Goal: Use online tool/utility: Utilize a website feature to perform a specific function

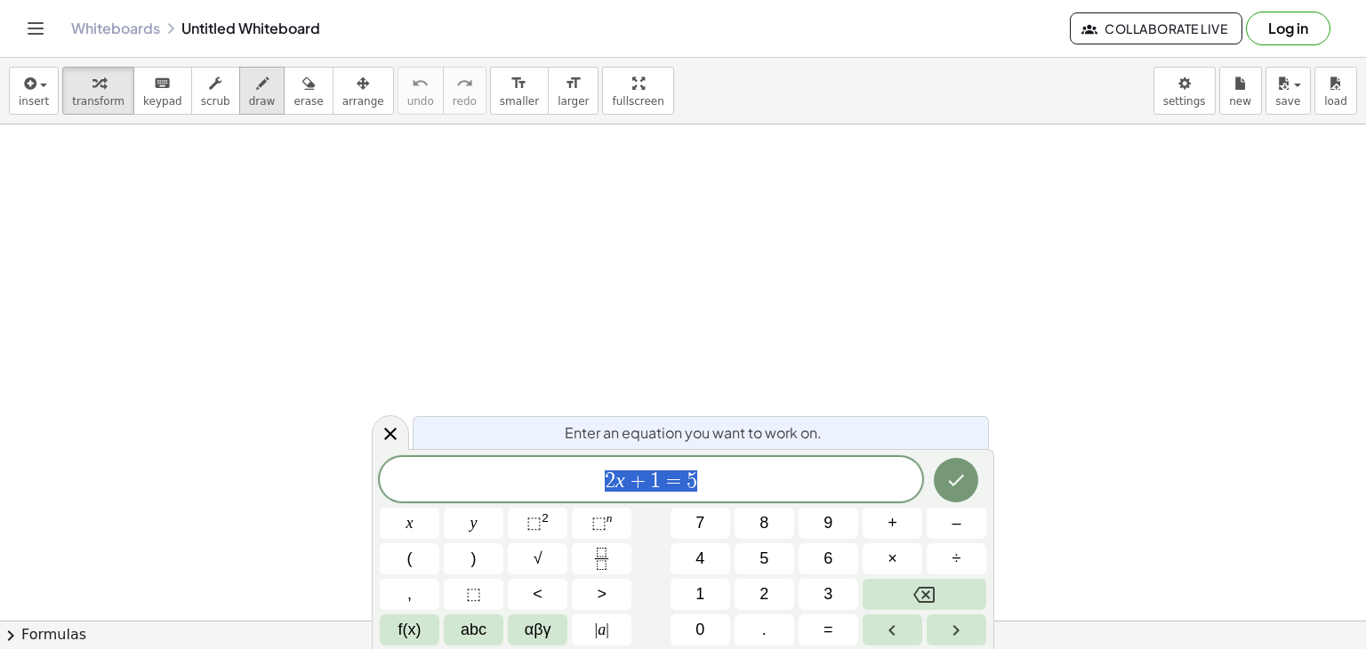
click at [249, 95] on span "draw" at bounding box center [262, 101] width 27 height 12
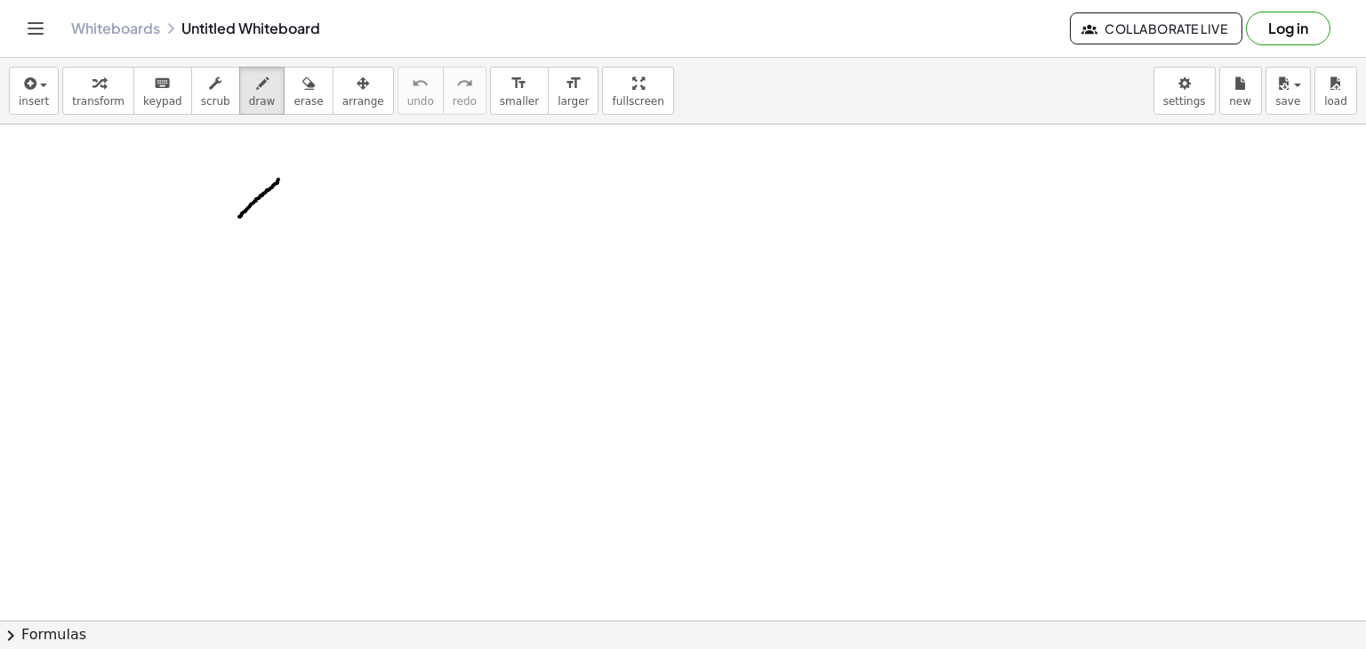
drag, startPoint x: 278, startPoint y: 179, endPoint x: 238, endPoint y: 218, distance: 56.0
drag, startPoint x: 237, startPoint y: 177, endPoint x: 288, endPoint y: 207, distance: 59.0
drag, startPoint x: 329, startPoint y: 173, endPoint x: 330, endPoint y: 213, distance: 39.1
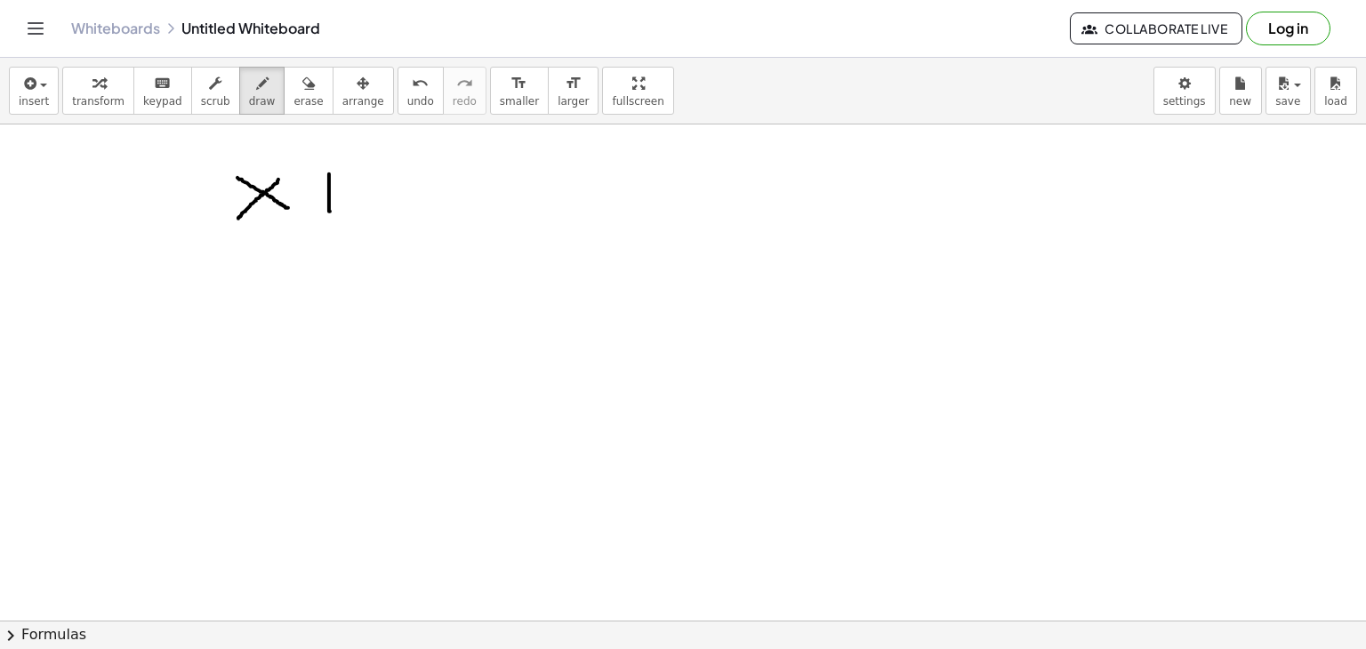
drag, startPoint x: 320, startPoint y: 193, endPoint x: 362, endPoint y: 190, distance: 41.9
drag, startPoint x: 397, startPoint y: 182, endPoint x: 442, endPoint y: 200, distance: 48.7
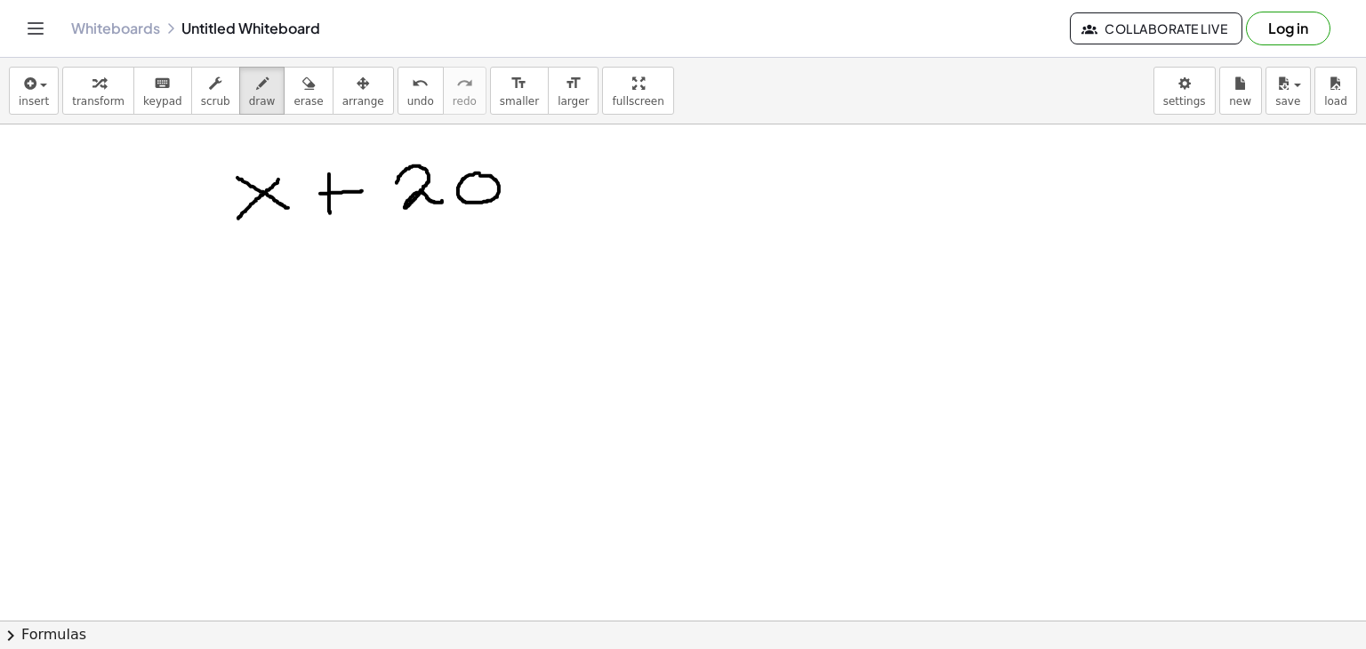
click at [412, 91] on icon "undo" at bounding box center [420, 83] width 17 height 21
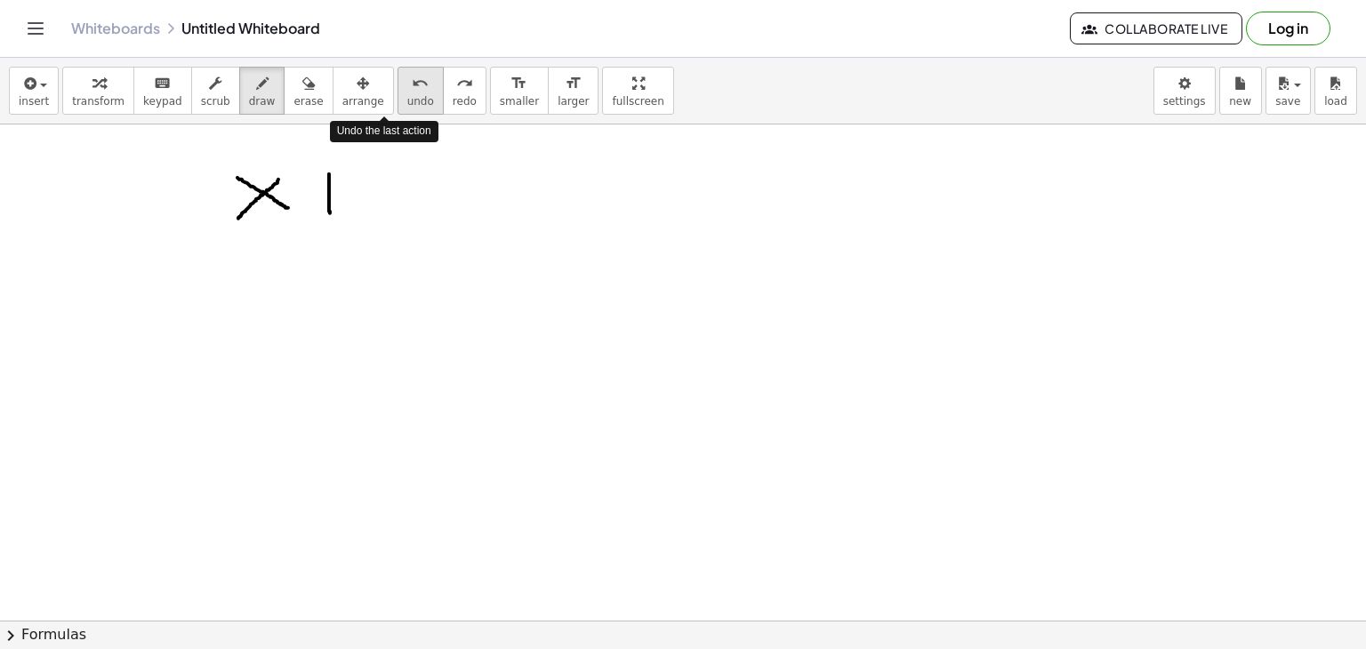
click at [412, 91] on icon "undo" at bounding box center [420, 83] width 17 height 21
drag, startPoint x: 390, startPoint y: 189, endPoint x: 357, endPoint y: 226, distance: 49.8
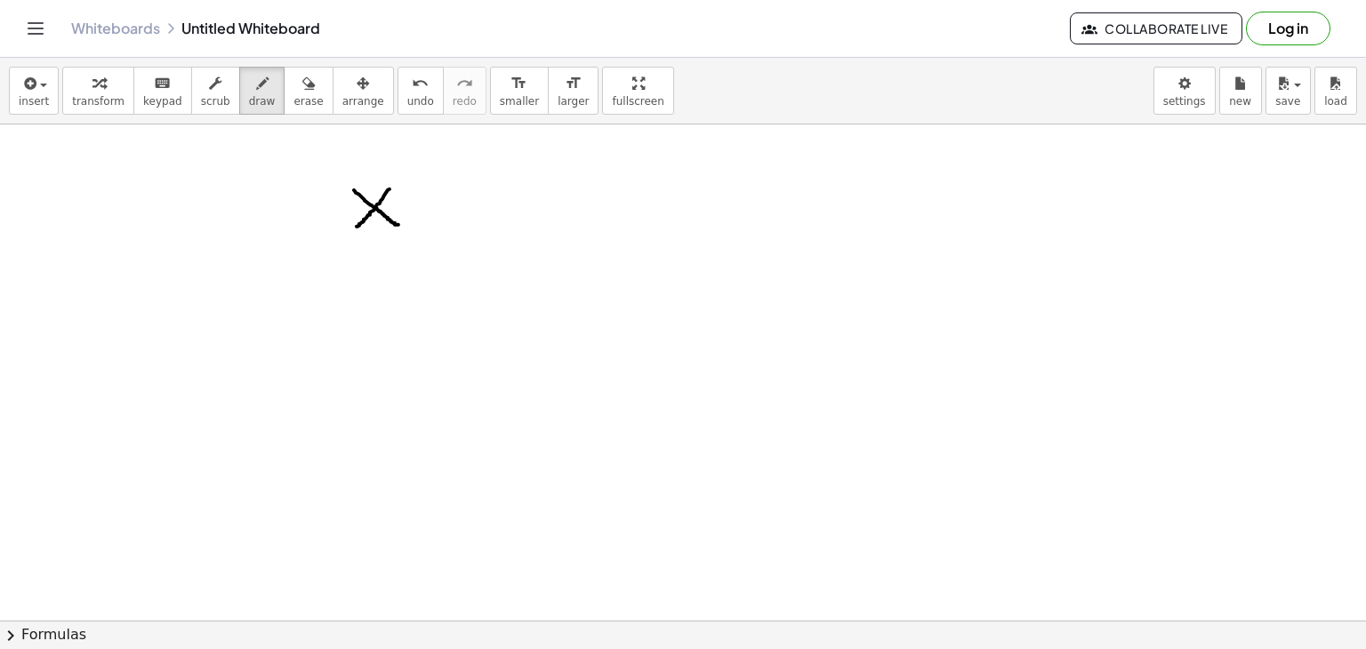
drag, startPoint x: 354, startPoint y: 189, endPoint x: 398, endPoint y: 224, distance: 56.4
drag, startPoint x: 436, startPoint y: 185, endPoint x: 438, endPoint y: 231, distance: 46.3
drag, startPoint x: 420, startPoint y: 204, endPoint x: 457, endPoint y: 209, distance: 37.7
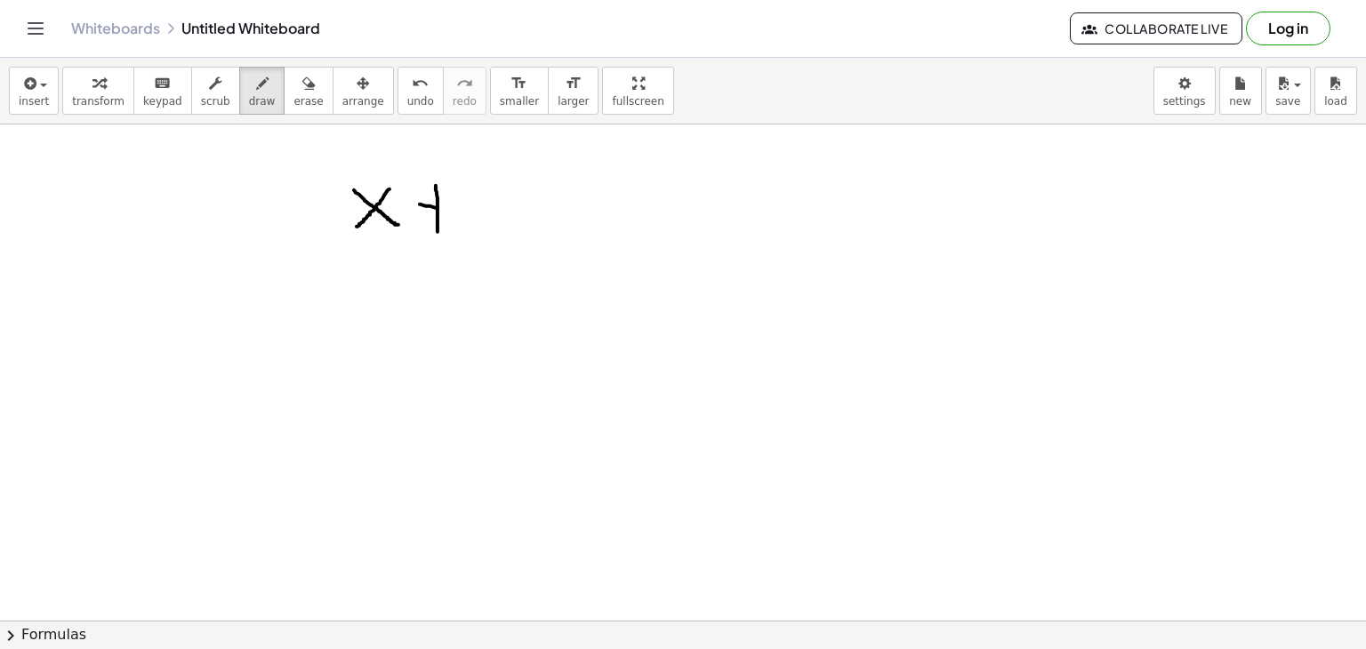
drag, startPoint x: 487, startPoint y: 193, endPoint x: 519, endPoint y: 220, distance: 41.7
drag, startPoint x: 619, startPoint y: 189, endPoint x: 652, endPoint y: 192, distance: 33.0
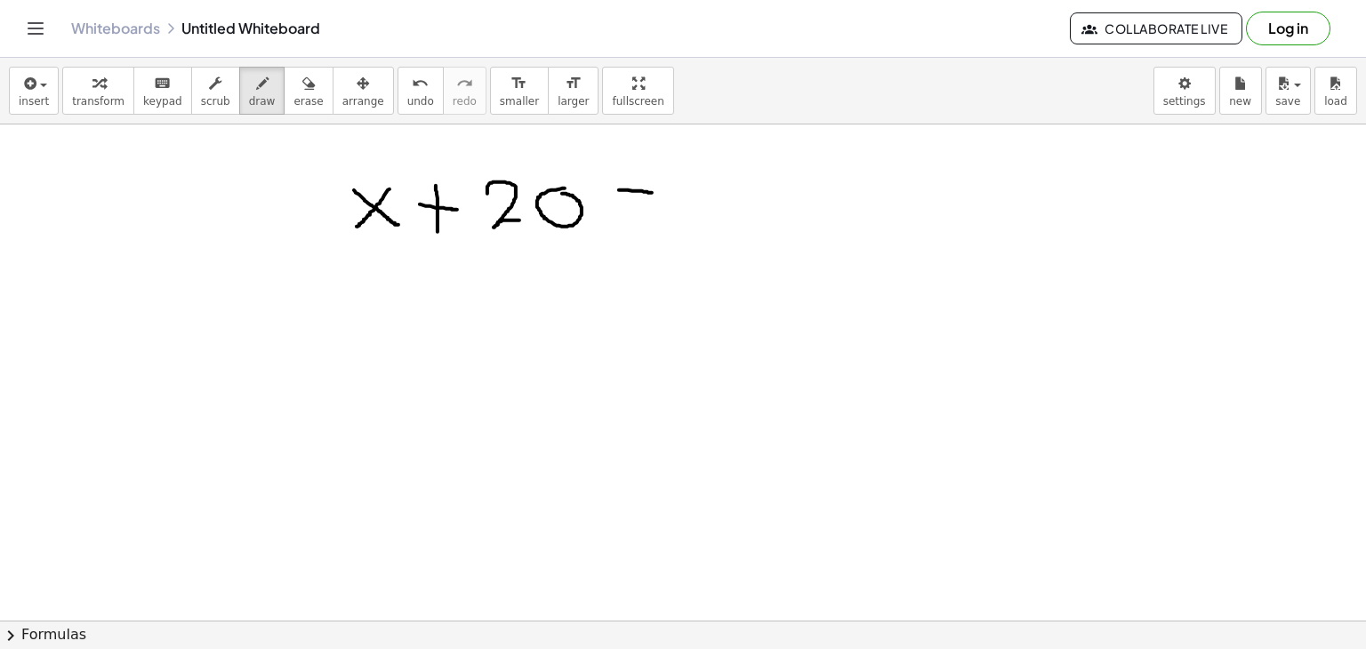
drag, startPoint x: 614, startPoint y: 210, endPoint x: 656, endPoint y: 213, distance: 42.8
drag, startPoint x: 705, startPoint y: 179, endPoint x: 699, endPoint y: 168, distance: 12.4
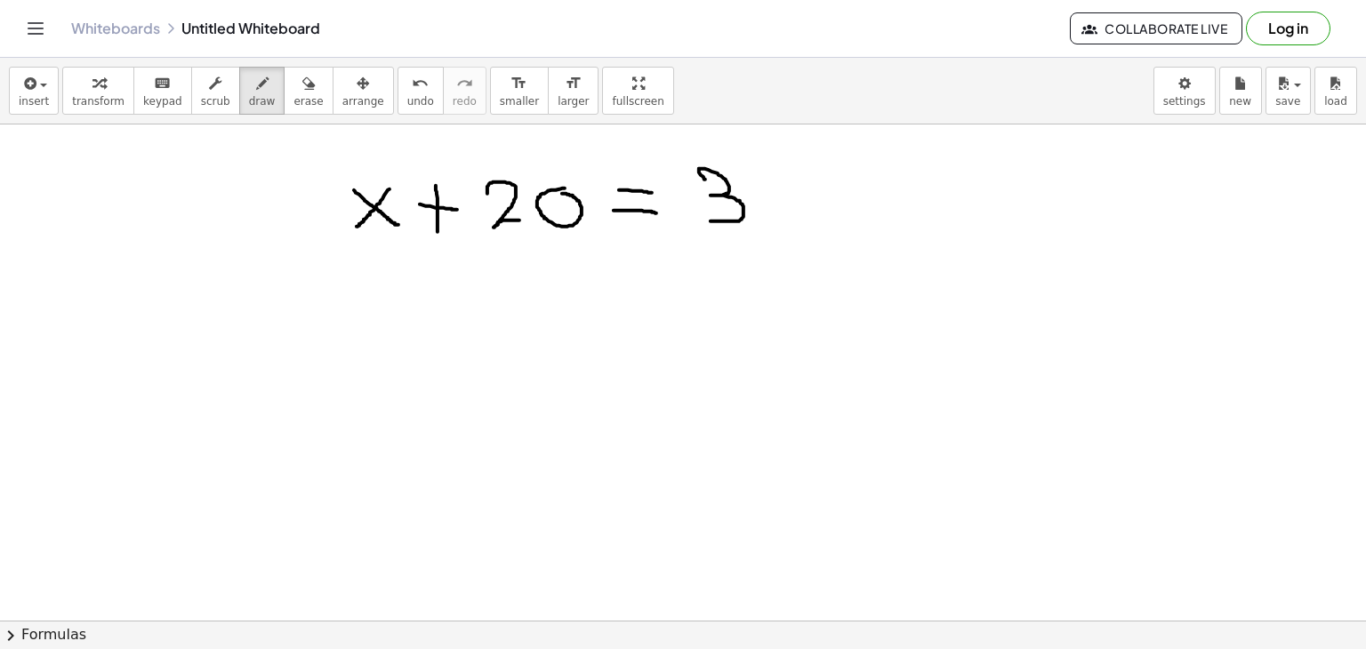
drag, startPoint x: 699, startPoint y: 168, endPoint x: 701, endPoint y: 215, distance: 47.2
drag, startPoint x: 775, startPoint y: 193, endPoint x: 754, endPoint y: 215, distance: 30.2
drag, startPoint x: 750, startPoint y: 190, endPoint x: 785, endPoint y: 213, distance: 42.0
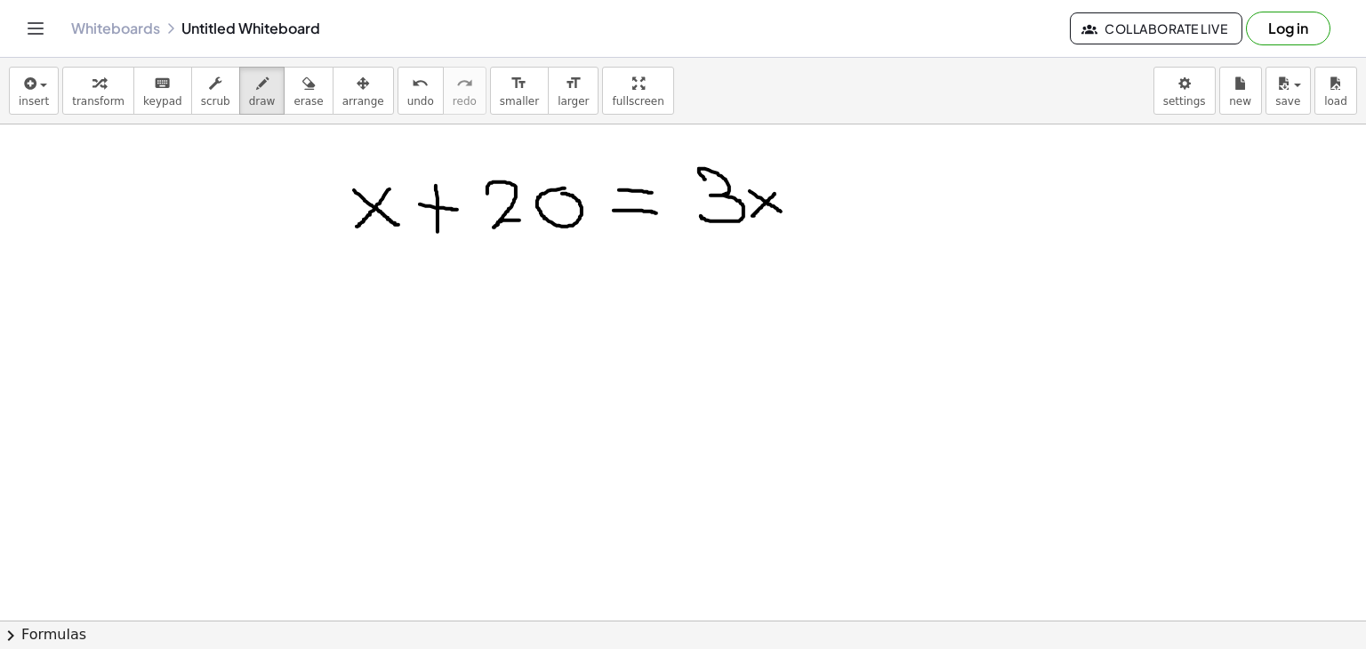
drag, startPoint x: 818, startPoint y: 190, endPoint x: 843, endPoint y: 187, distance: 25.2
drag, startPoint x: 910, startPoint y: 165, endPoint x: 874, endPoint y: 211, distance: 58.3
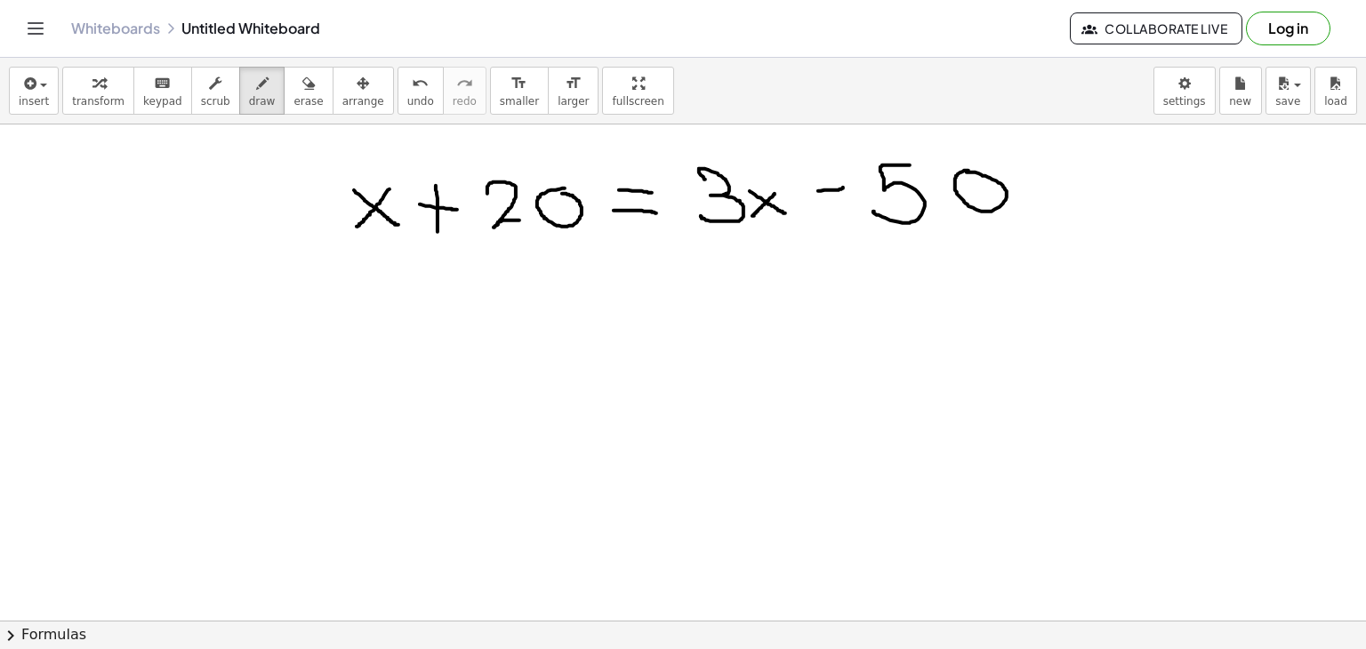
drag, startPoint x: 622, startPoint y: 276, endPoint x: 644, endPoint y: 277, distance: 22.3
drag, startPoint x: 624, startPoint y: 293, endPoint x: 652, endPoint y: 296, distance: 27.8
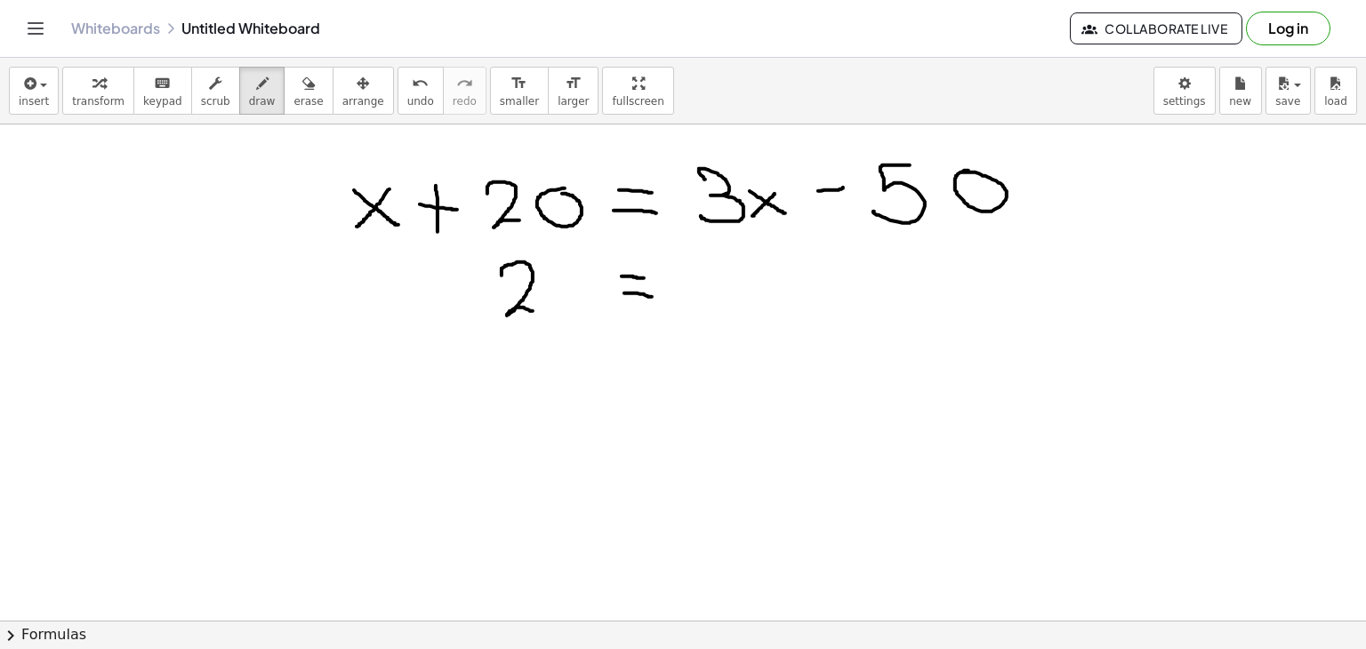
drag, startPoint x: 502, startPoint y: 275, endPoint x: 537, endPoint y: 311, distance: 50.9
drag, startPoint x: 701, startPoint y: 279, endPoint x: 742, endPoint y: 305, distance: 48.4
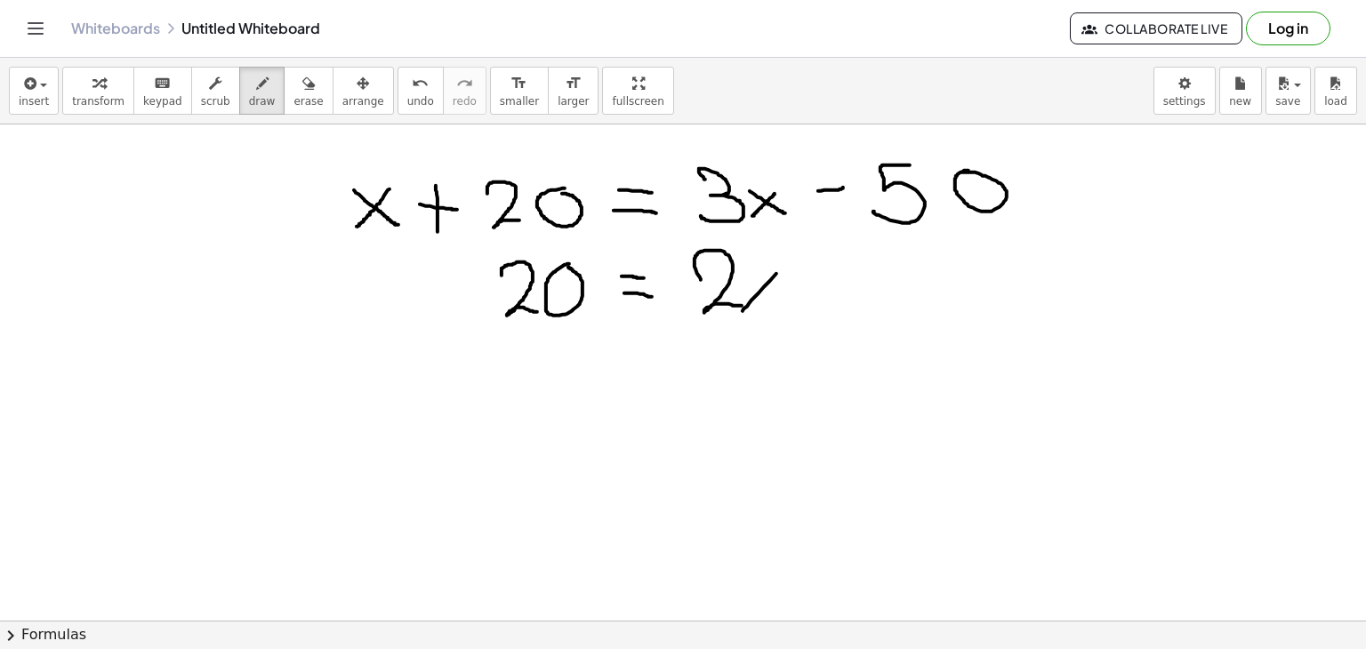
drag, startPoint x: 776, startPoint y: 273, endPoint x: 745, endPoint y: 306, distance: 45.3
drag, startPoint x: 746, startPoint y: 277, endPoint x: 786, endPoint y: 302, distance: 47.1
drag, startPoint x: 824, startPoint y: 277, endPoint x: 851, endPoint y: 277, distance: 27.6
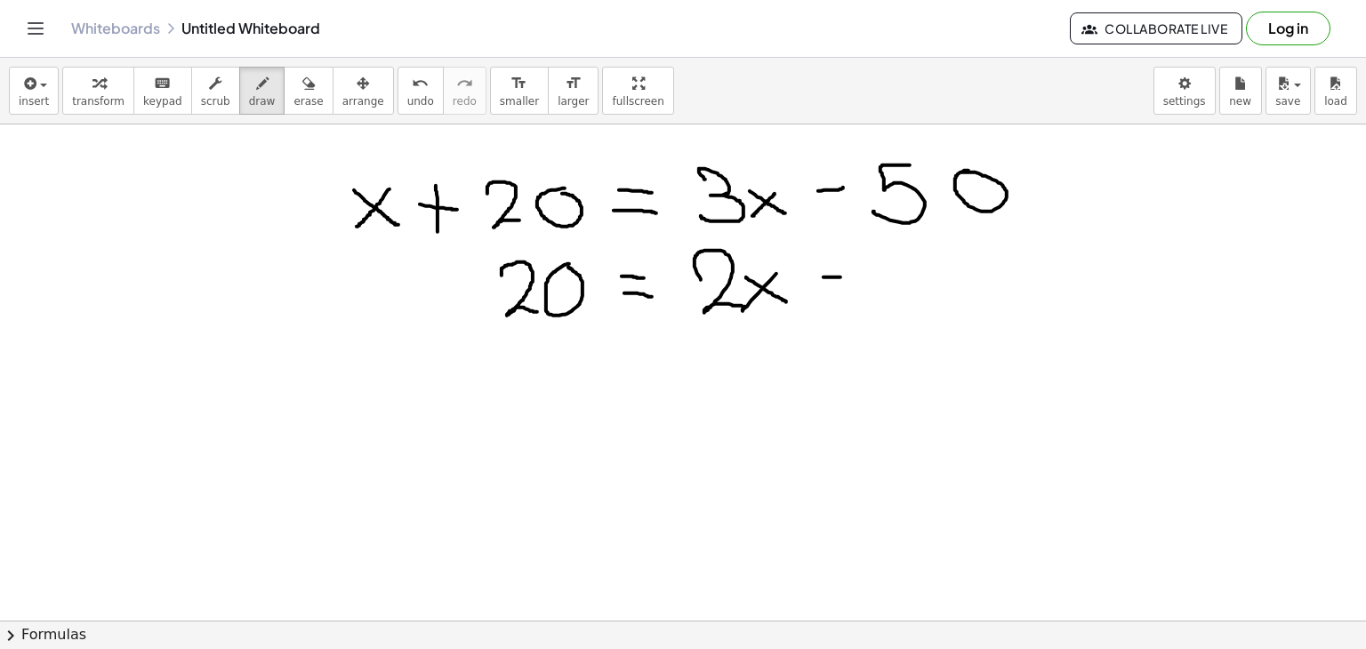
drag, startPoint x: 929, startPoint y: 257, endPoint x: 898, endPoint y: 302, distance: 54.5
drag, startPoint x: 623, startPoint y: 366, endPoint x: 661, endPoint y: 371, distance: 37.7
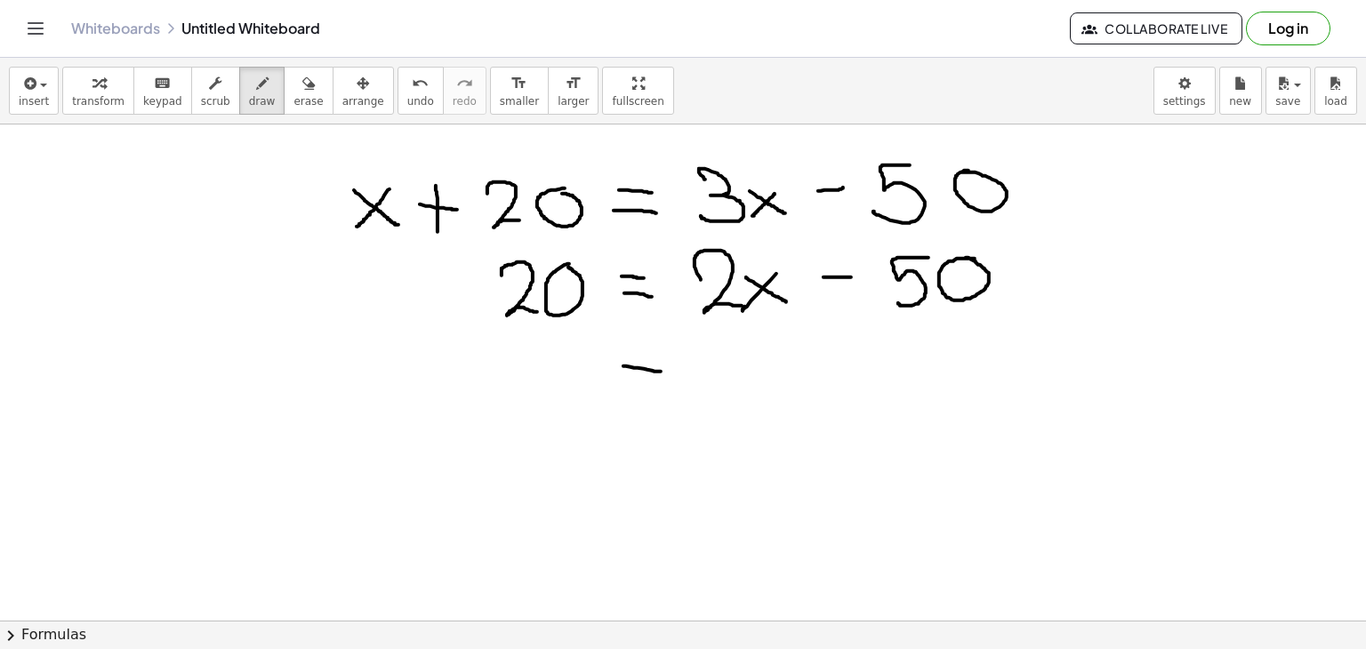
drag, startPoint x: 629, startPoint y: 389, endPoint x: 673, endPoint y: 396, distance: 45.0
drag, startPoint x: 501, startPoint y: 358, endPoint x: 515, endPoint y: 405, distance: 48.4
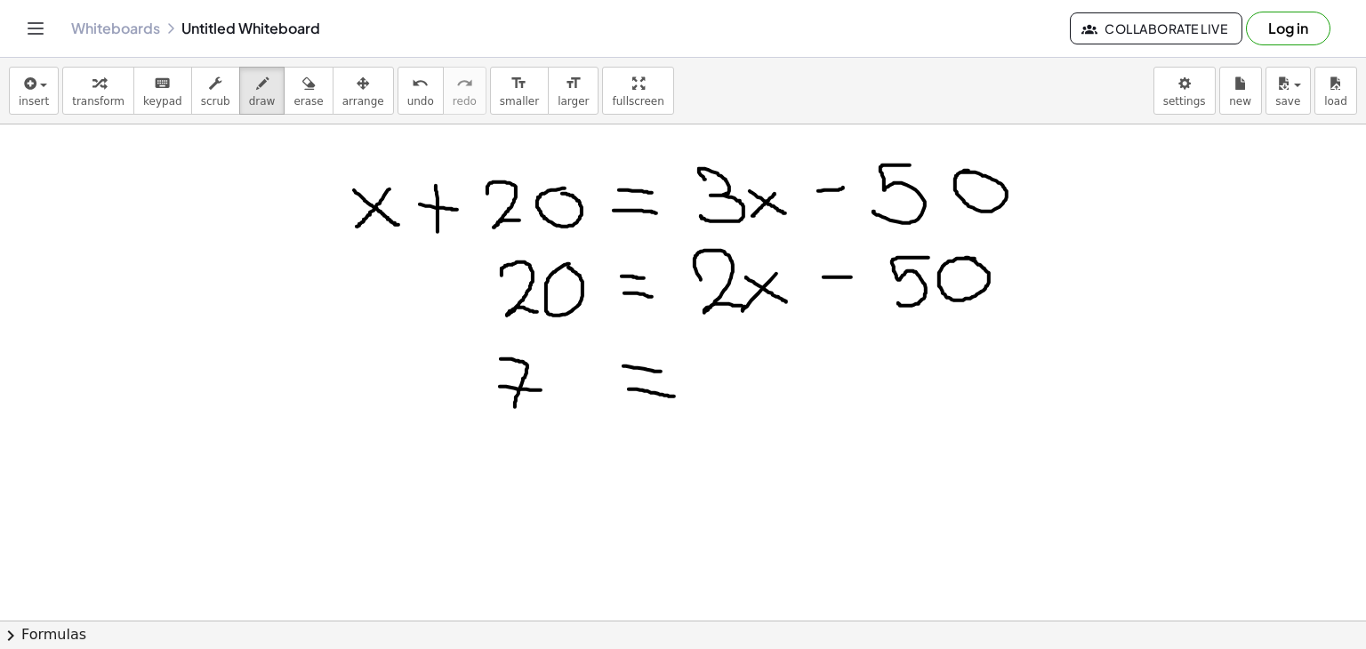
drag, startPoint x: 500, startPoint y: 386, endPoint x: 544, endPoint y: 390, distance: 44.7
drag, startPoint x: 702, startPoint y: 380, endPoint x: 752, endPoint y: 408, distance: 57.4
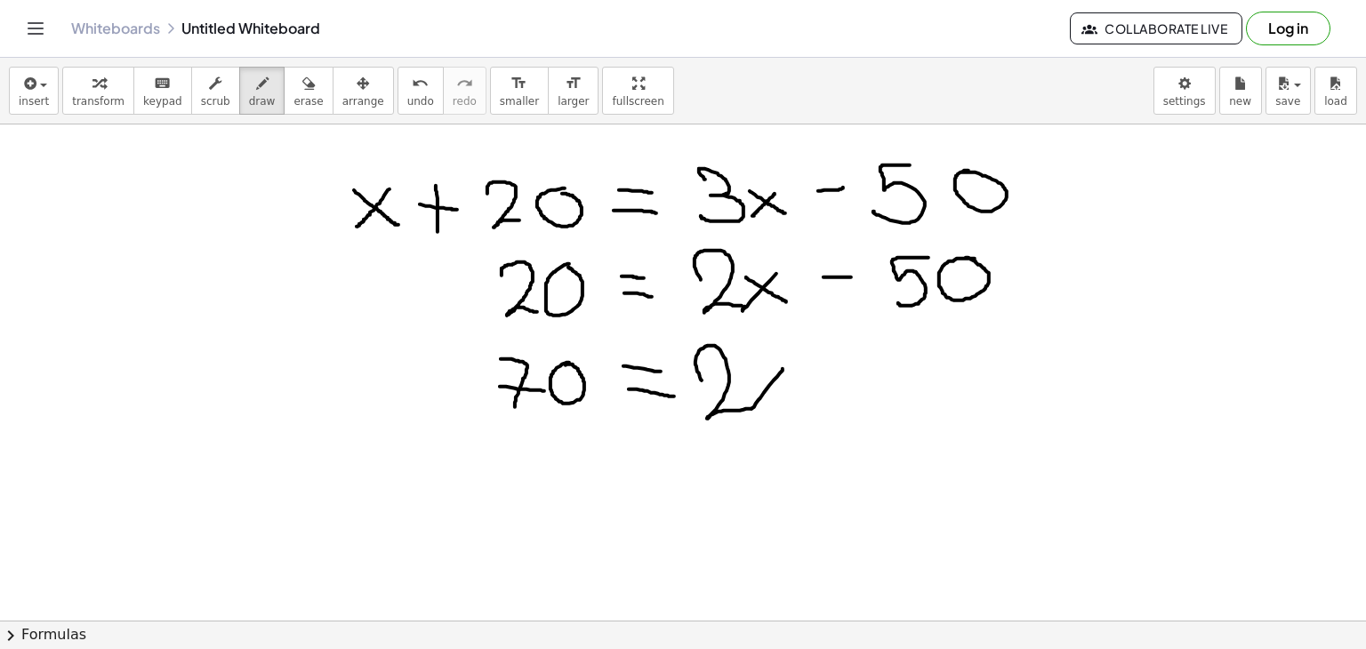
drag, startPoint x: 783, startPoint y: 368, endPoint x: 748, endPoint y: 415, distance: 58.5
drag, startPoint x: 752, startPoint y: 374, endPoint x: 798, endPoint y: 407, distance: 56.6
drag, startPoint x: 626, startPoint y: 462, endPoint x: 668, endPoint y: 467, distance: 42.1
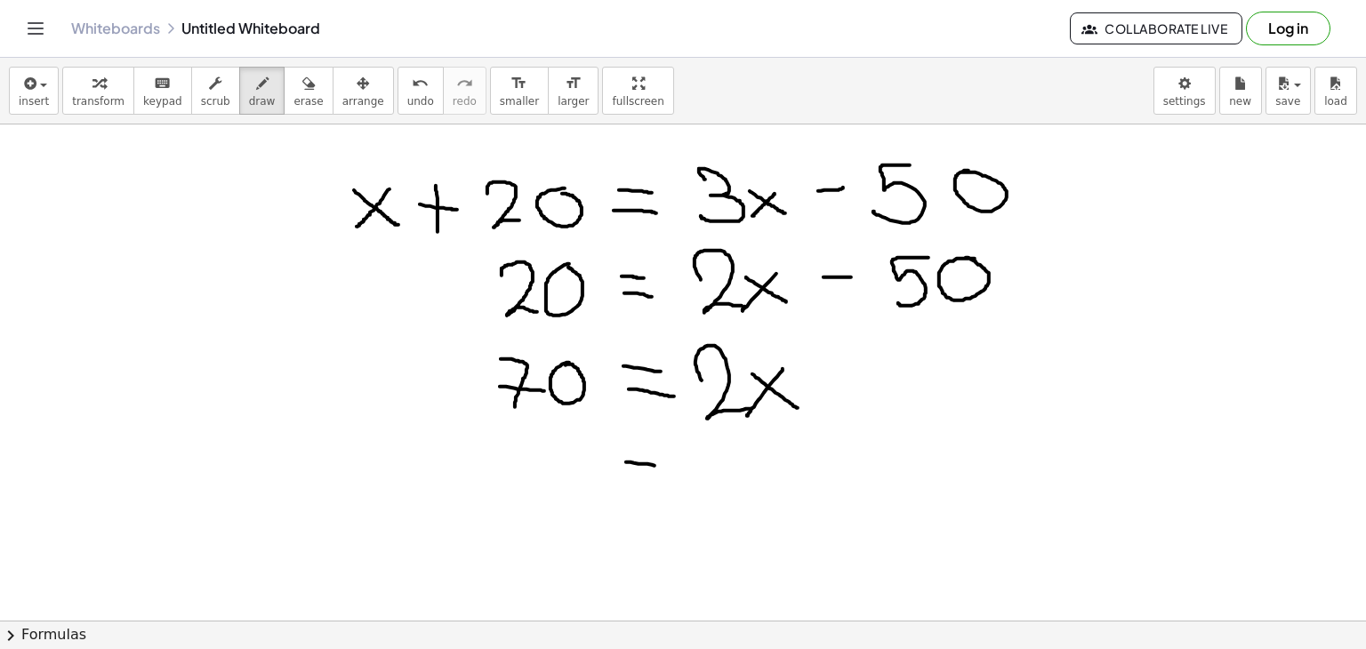
drag, startPoint x: 630, startPoint y: 481, endPoint x: 676, endPoint y: 486, distance: 46.5
drag, startPoint x: 493, startPoint y: 419, endPoint x: 594, endPoint y: 419, distance: 101.4
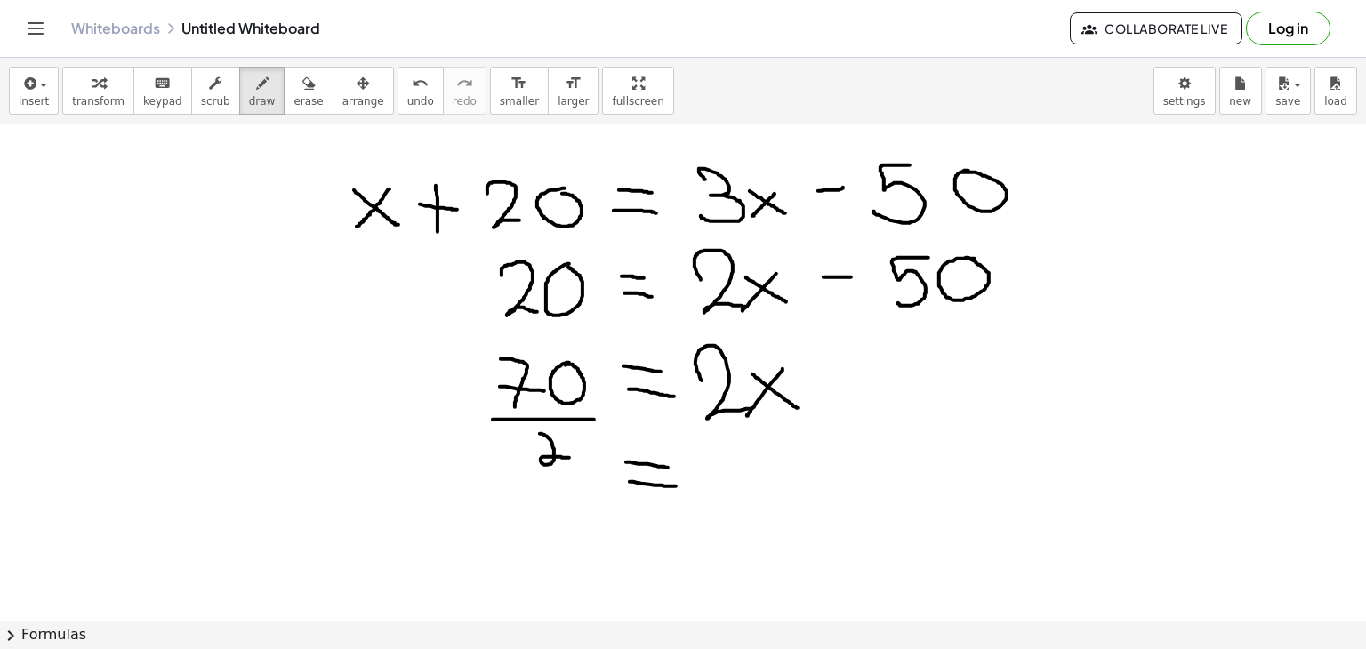
drag, startPoint x: 540, startPoint y: 433, endPoint x: 574, endPoint y: 457, distance: 41.5
drag, startPoint x: 548, startPoint y: 492, endPoint x: 540, endPoint y: 523, distance: 32.1
drag, startPoint x: 589, startPoint y: 499, endPoint x: 584, endPoint y: 524, distance: 25.3
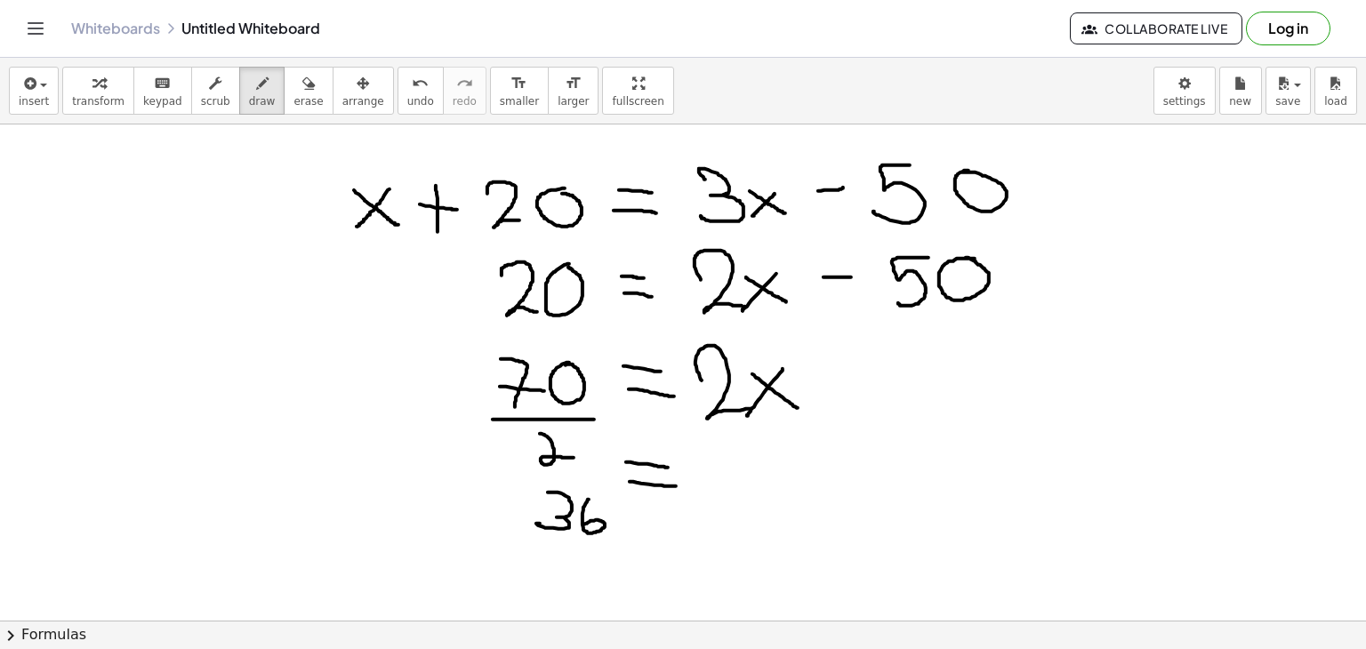
drag, startPoint x: 605, startPoint y: 503, endPoint x: 588, endPoint y: 535, distance: 37.0
drag, startPoint x: 748, startPoint y: 477, endPoint x: 704, endPoint y: 505, distance: 52.1
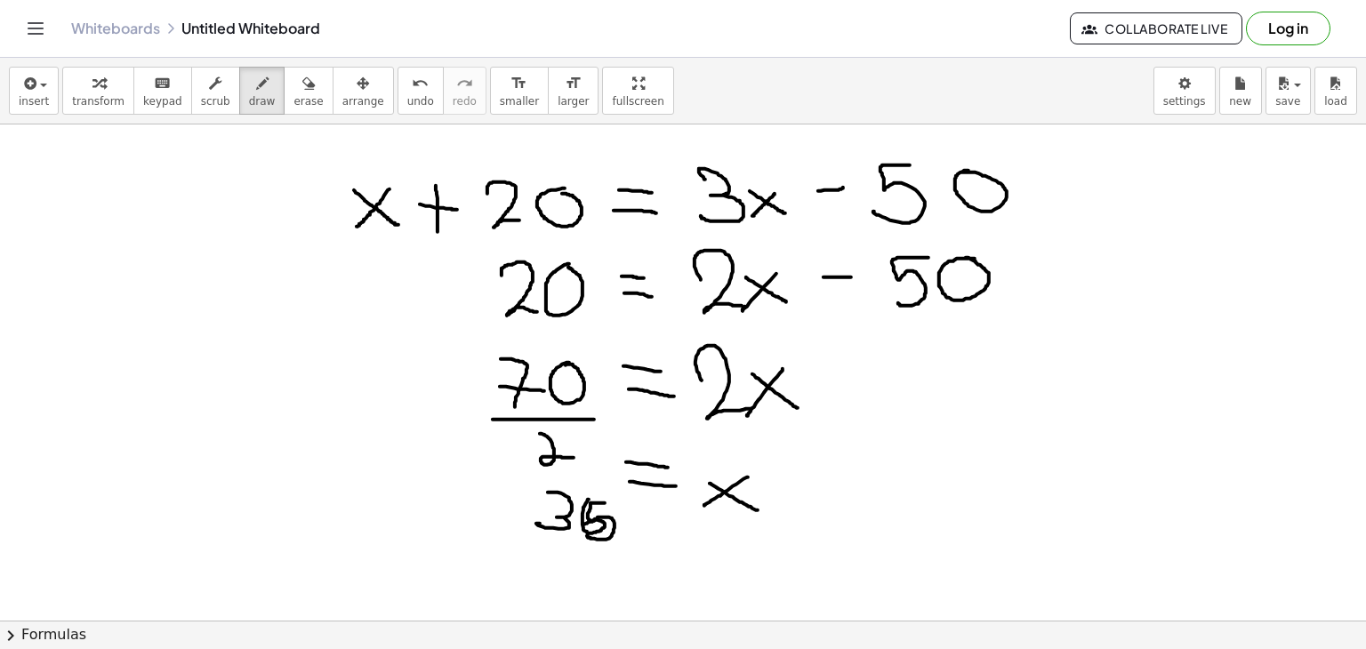
drag, startPoint x: 710, startPoint y: 483, endPoint x: 758, endPoint y: 510, distance: 54.9
